Goal: Task Accomplishment & Management: Complete application form

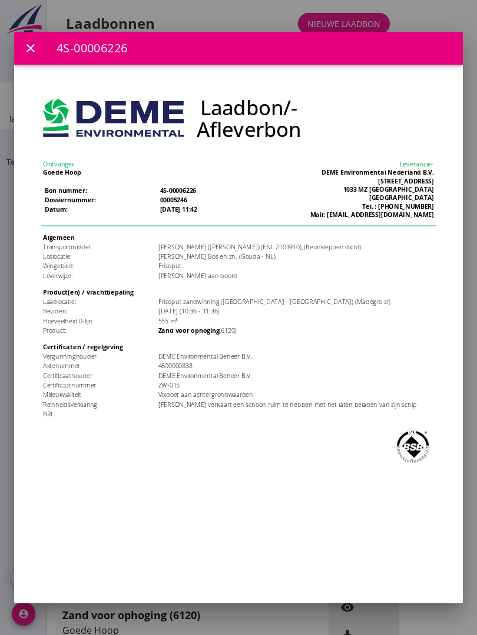
click at [26, 48] on icon "close" at bounding box center [31, 48] width 14 height 14
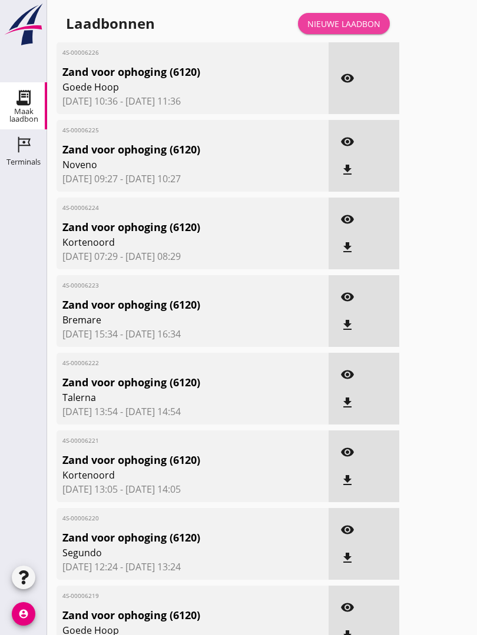
click at [349, 30] on div "Nieuwe laadbon" at bounding box center [343, 24] width 73 height 12
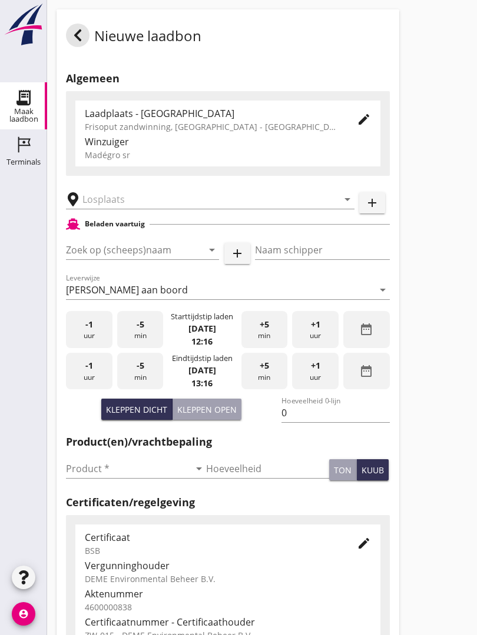
click at [148, 209] on input "text" at bounding box center [201, 199] width 239 height 19
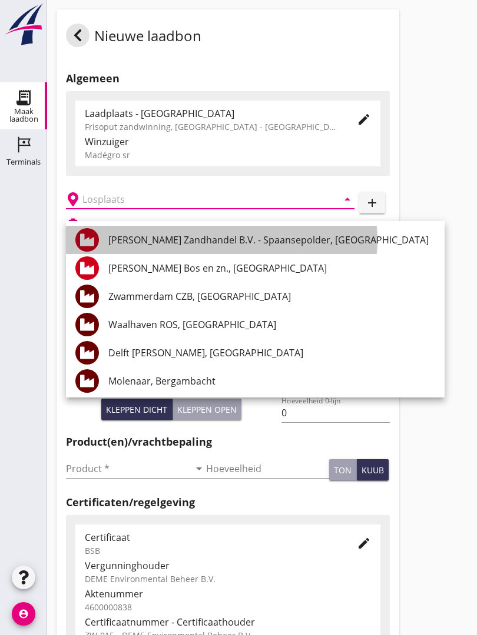
click at [213, 235] on div "[PERSON_NAME] Zandhandel B.V. - Spaansepolder, [GEOGRAPHIC_DATA]" at bounding box center [271, 240] width 326 height 14
type input "[PERSON_NAME] Zandhandel B.V. - Spaansepolder, [GEOGRAPHIC_DATA]"
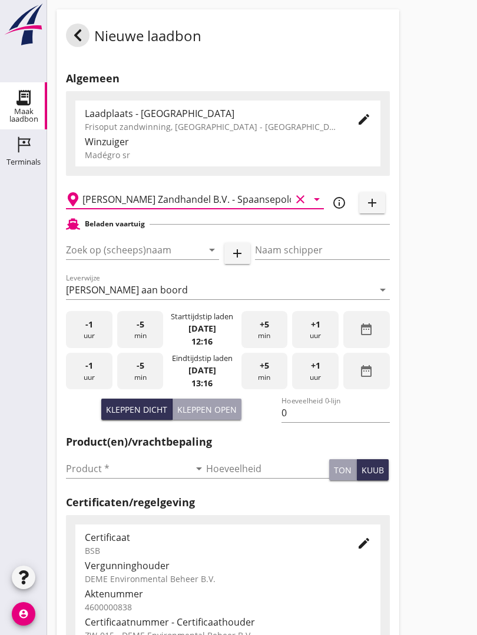
click at [155, 254] on input "Zoek op (scheeps)naam" at bounding box center [126, 250] width 120 height 19
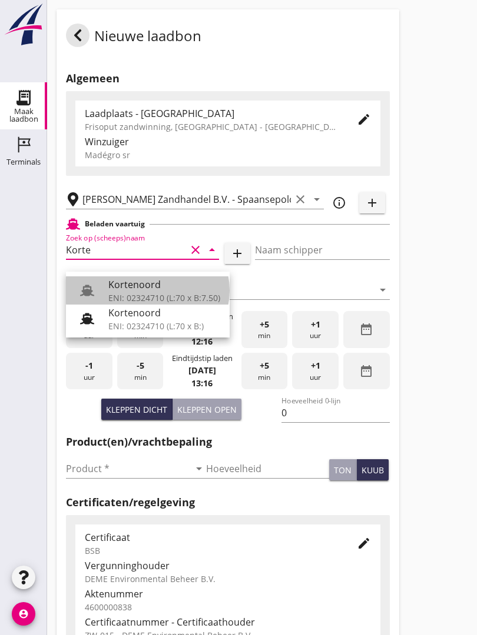
click at [150, 286] on div "Kortenoord" at bounding box center [164, 285] width 112 height 14
type input "Kortenoord"
type input "[PERSON_NAME]"
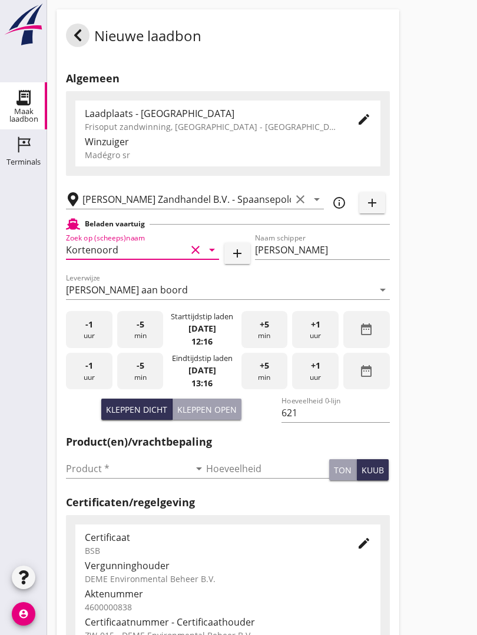
click at [217, 416] on div "Kleppen open" at bounding box center [206, 410] width 59 height 12
type input "518"
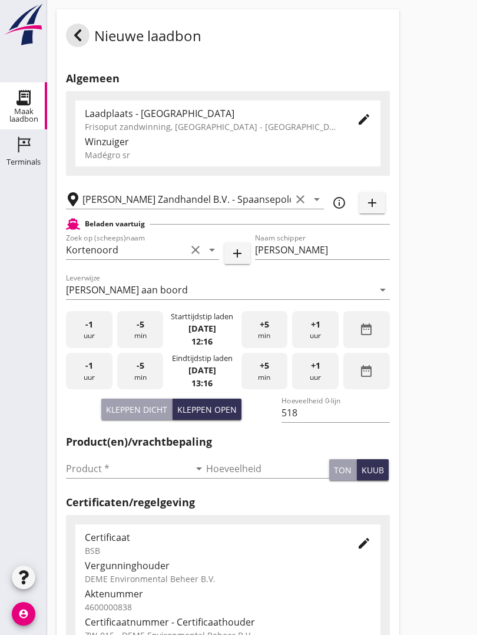
click at [79, 478] on input "Product *" at bounding box center [128, 468] width 124 height 19
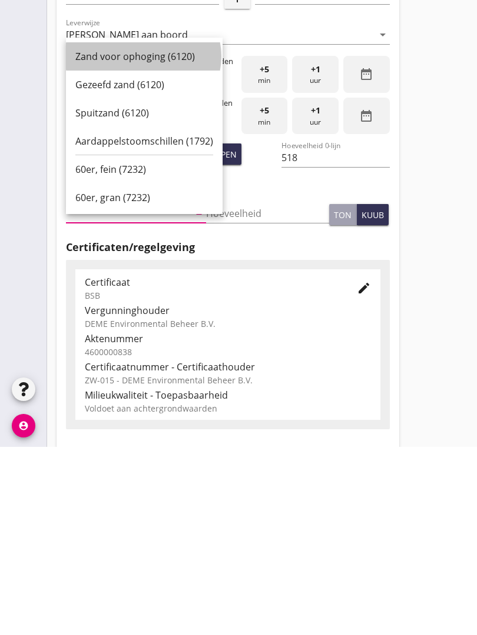
click at [125, 231] on div "Zand voor ophoging (6120)" at bounding box center [144, 245] width 138 height 28
type input "Zand voor ophoging (6120)"
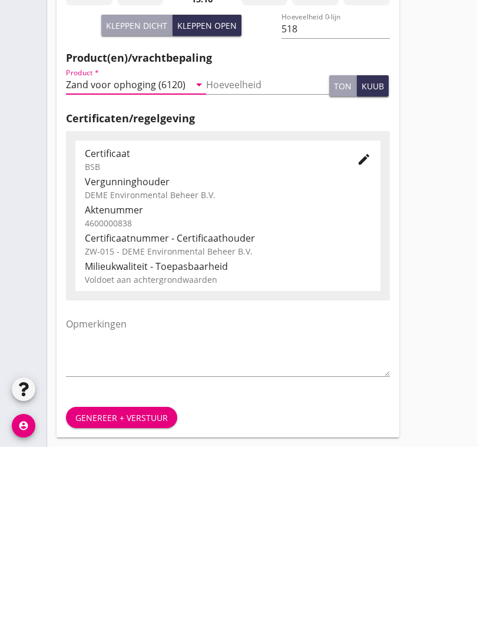
scroll to position [206, 0]
click at [138, 600] on div "Genereer + verstuur" at bounding box center [121, 606] width 92 height 12
